Goal: Task Accomplishment & Management: Use online tool/utility

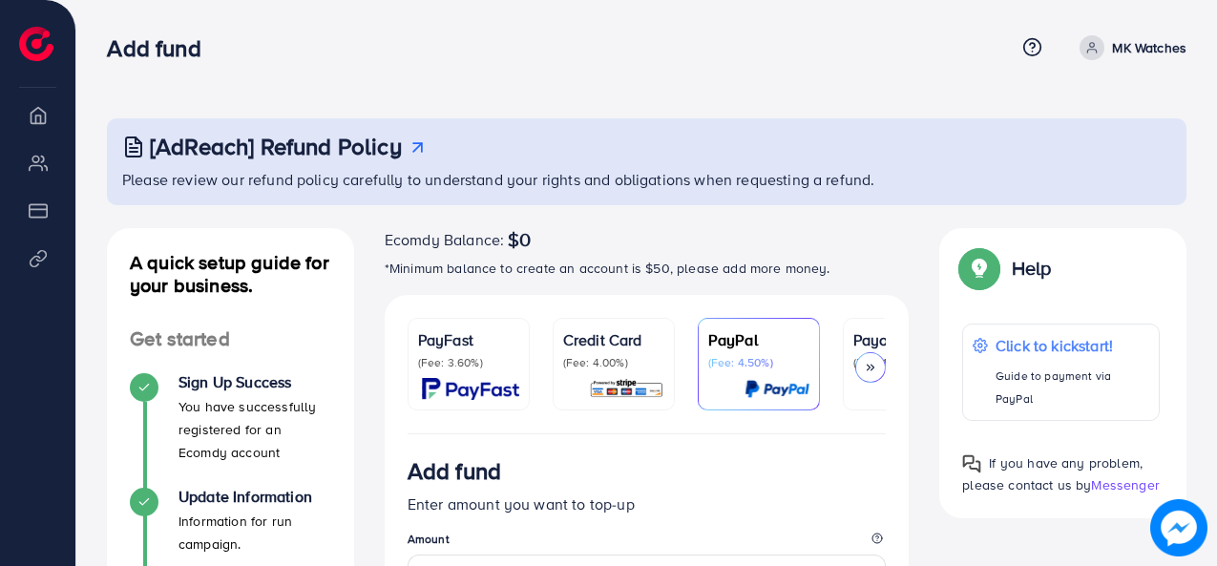
scroll to position [286, 0]
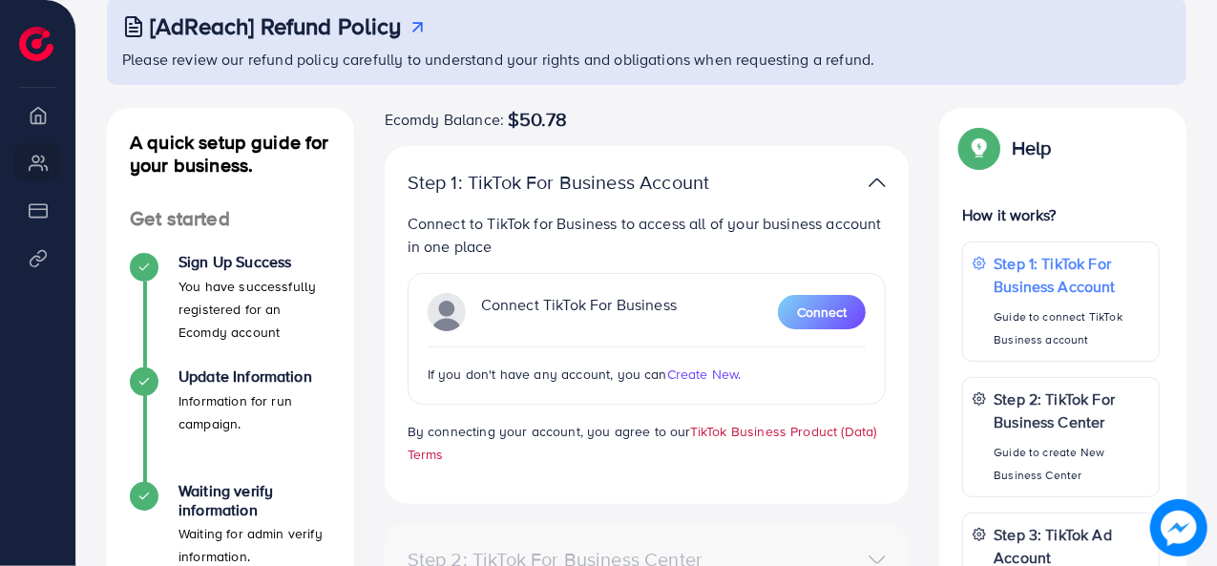
scroll to position [191, 0]
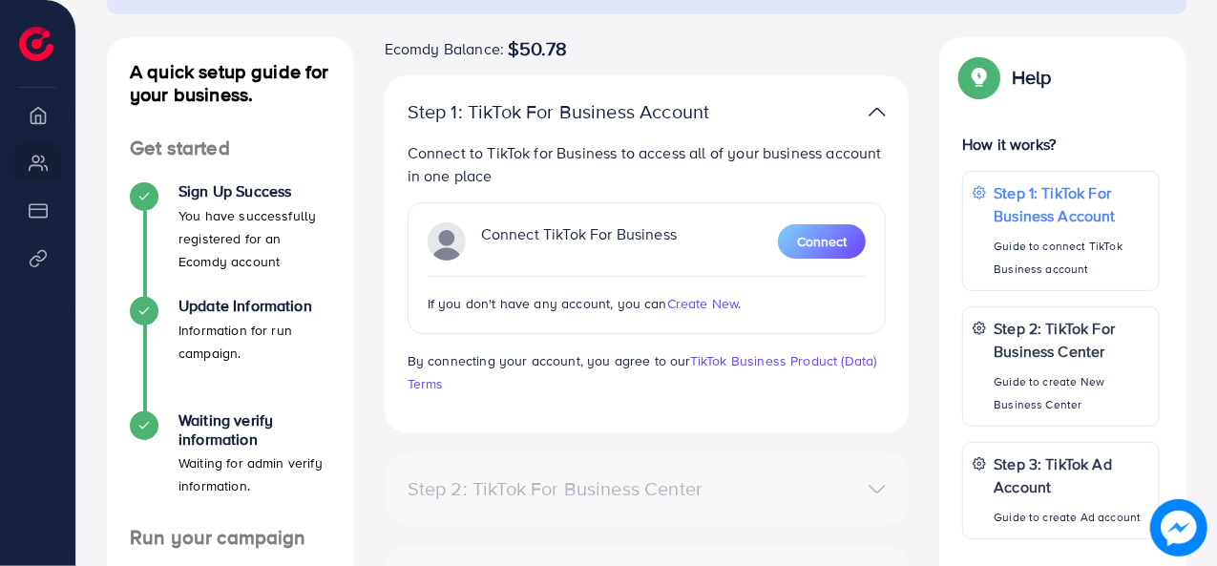
click at [704, 300] on span "Create New." at bounding box center [704, 303] width 74 height 19
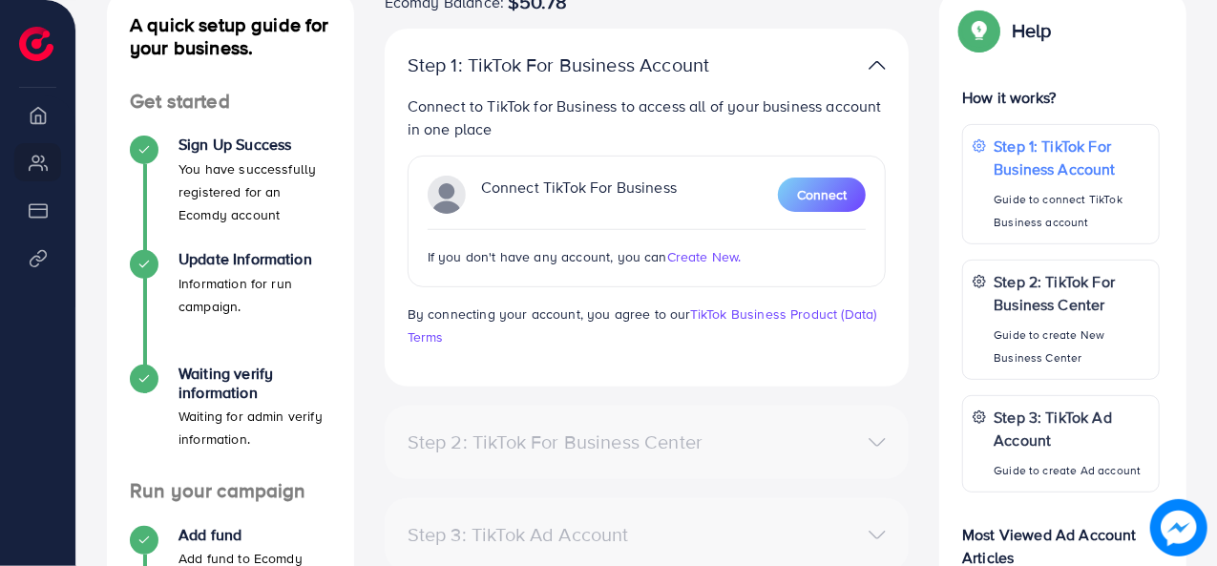
scroll to position [0, 0]
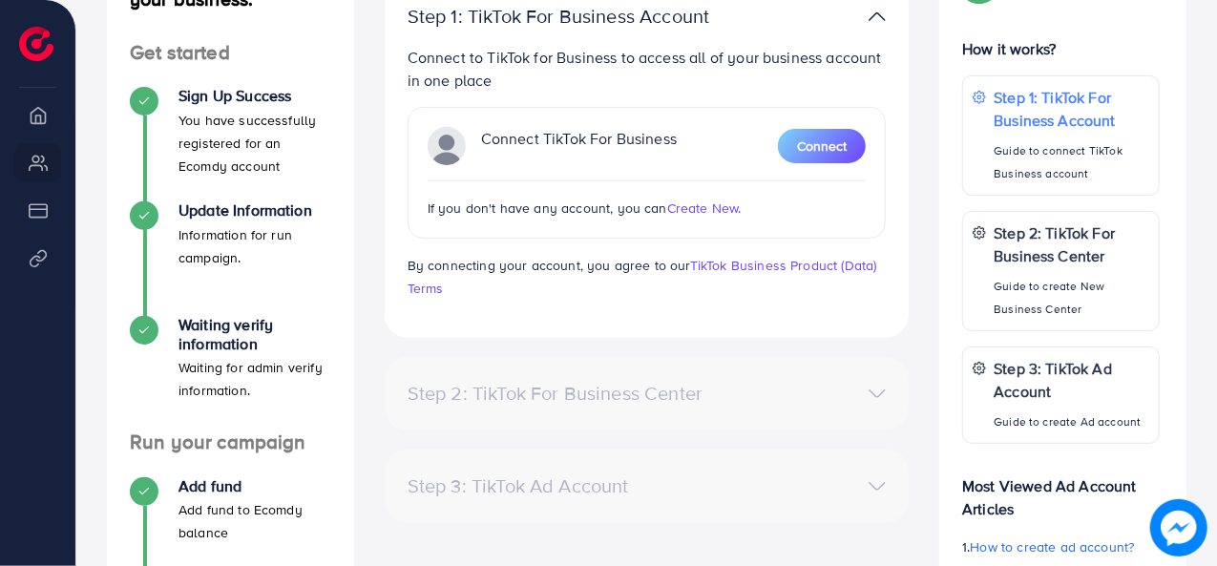
scroll to position [286, 0]
click at [704, 209] on span "Create New." at bounding box center [704, 208] width 74 height 19
